Goal: Use online tool/utility: Utilize a website feature to perform a specific function

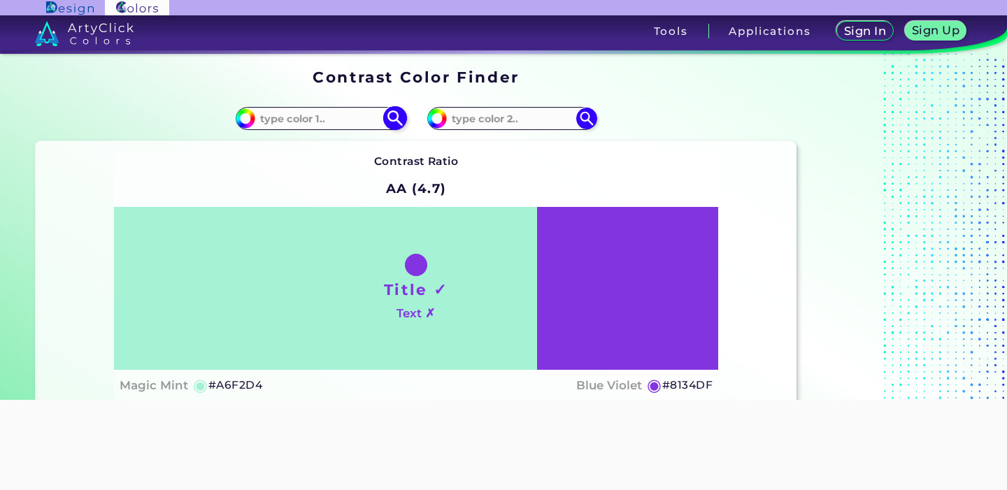
scroll to position [36, 0]
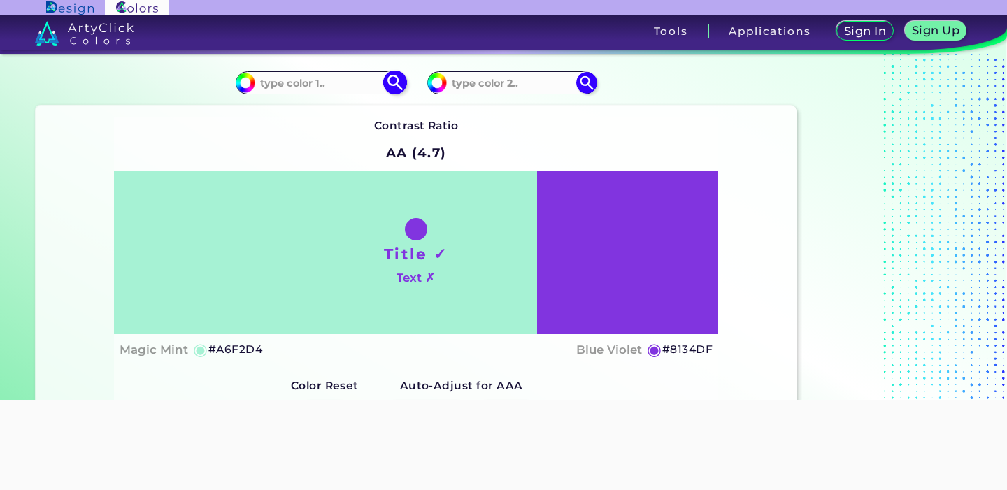
click at [330, 80] on input at bounding box center [320, 82] width 130 height 19
type input "f"
type input "M"
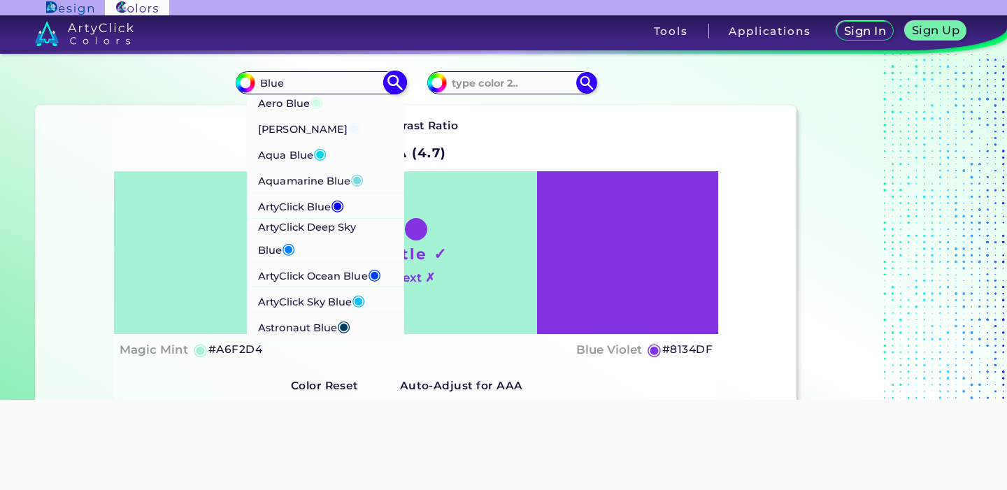
type input "Blue"
click at [310, 179] on p "Aquamarine Blue ◉" at bounding box center [311, 180] width 106 height 26
type input "#71d9e2"
type input "#71D9E2"
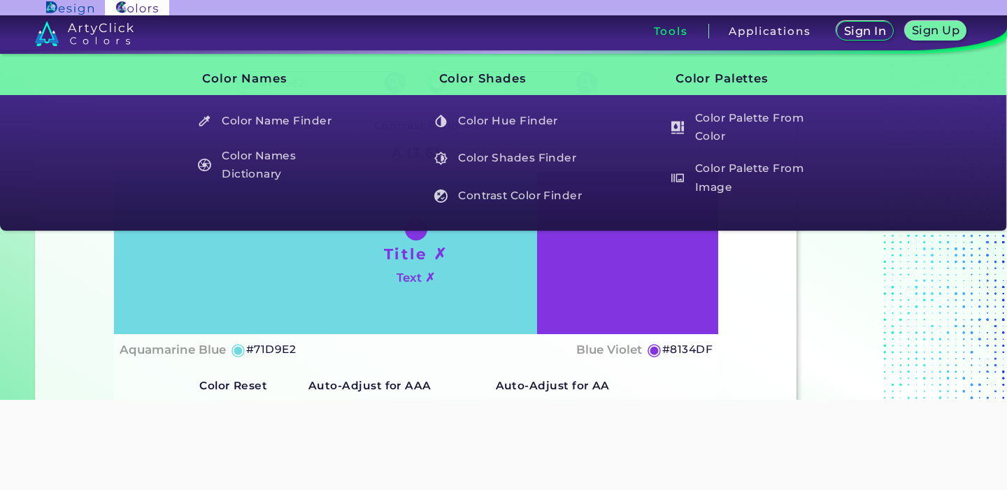
click at [674, 34] on h3 "Tools" at bounding box center [671, 31] width 34 height 10
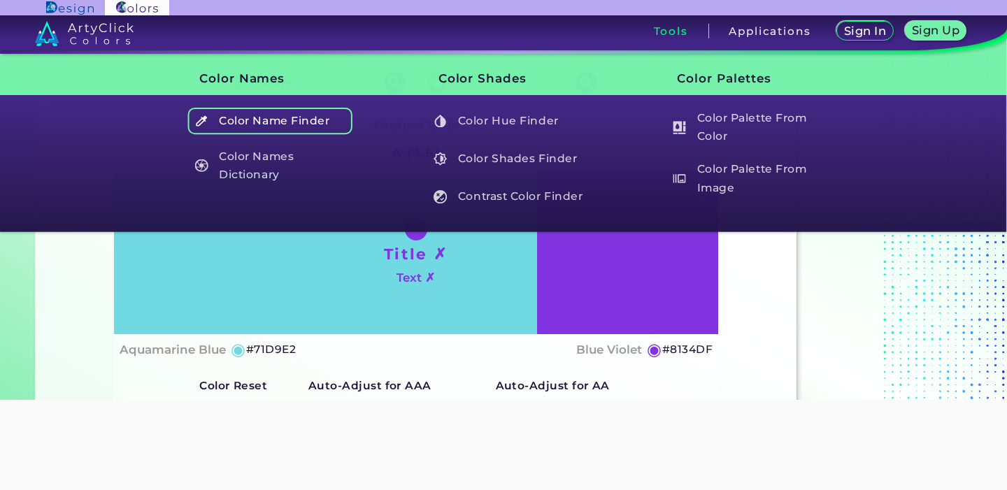
click at [242, 124] on h5 "Color Name Finder" at bounding box center [270, 121] width 164 height 27
